Goal: Find specific page/section: Find specific page/section

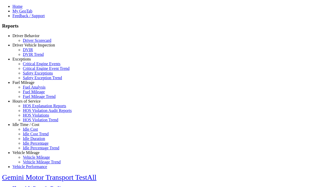
click at [30, 126] on link "Idle Time / Cost" at bounding box center [25, 124] width 27 height 4
click at [34, 145] on link "Idle Percentage Trend" at bounding box center [41, 147] width 36 height 4
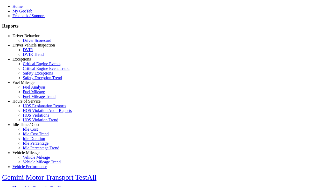
type input "*********"
